Goal: Go to known website: Go to known website

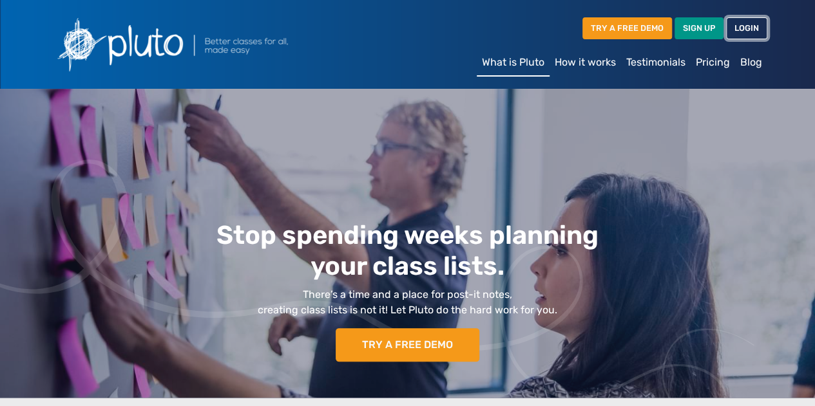
click at [750, 26] on link "LOGIN" at bounding box center [746, 27] width 41 height 21
click at [746, 33] on link "LOGIN" at bounding box center [746, 27] width 41 height 21
click at [750, 28] on link "LOGIN" at bounding box center [746, 27] width 41 height 21
